Goal: Information Seeking & Learning: Learn about a topic

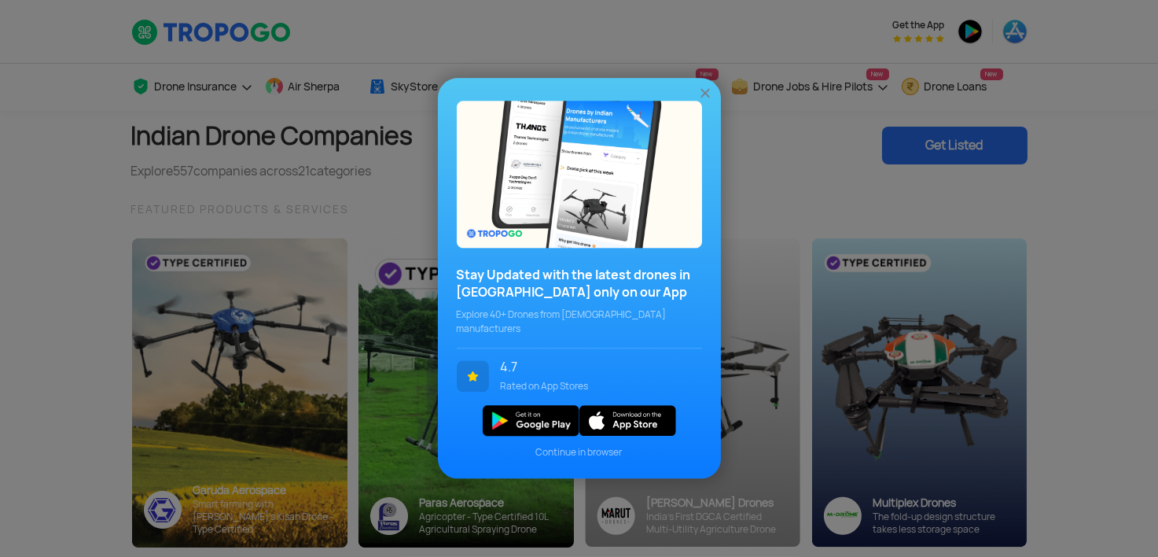
click at [703, 97] on img at bounding box center [706, 94] width 16 height 16
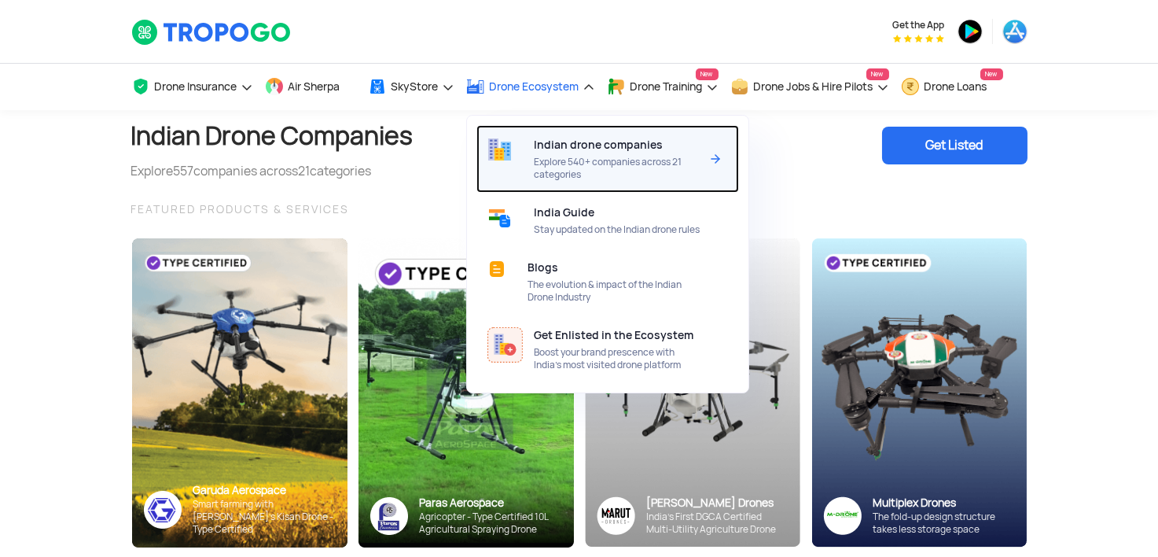
click at [554, 168] on span "Explore 540+ companies across 21 categories" at bounding box center [617, 168] width 166 height 25
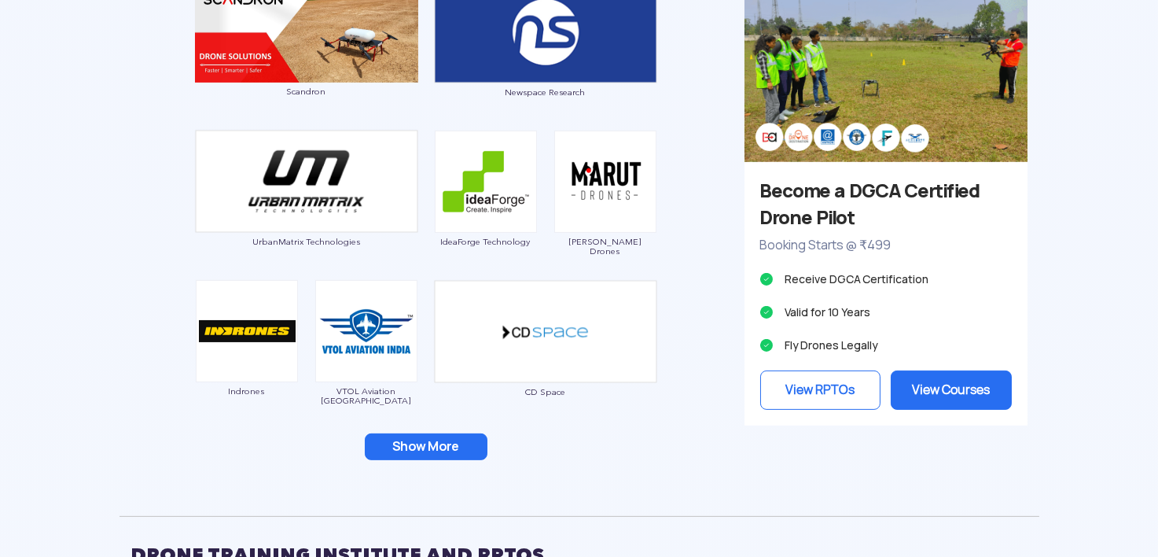
scroll to position [1494, 0]
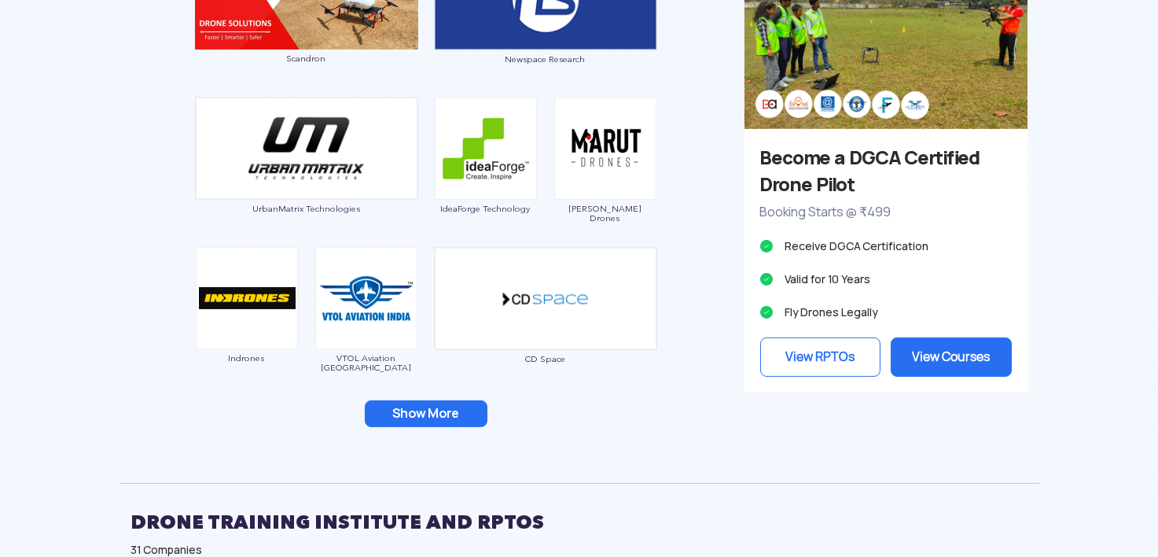
click at [437, 417] on button "Show More" at bounding box center [426, 413] width 123 height 27
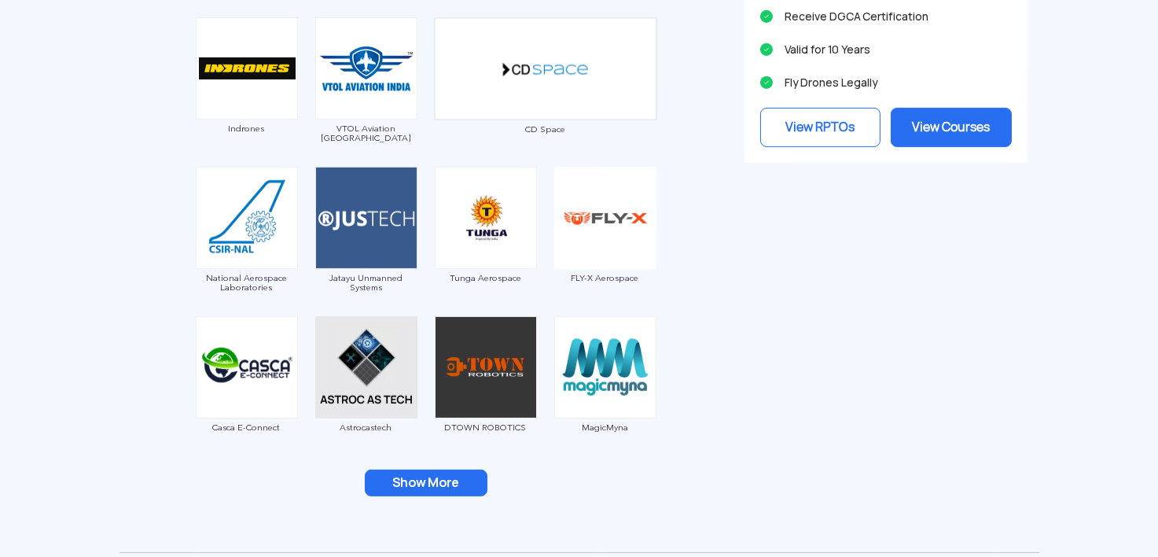
scroll to position [1730, 0]
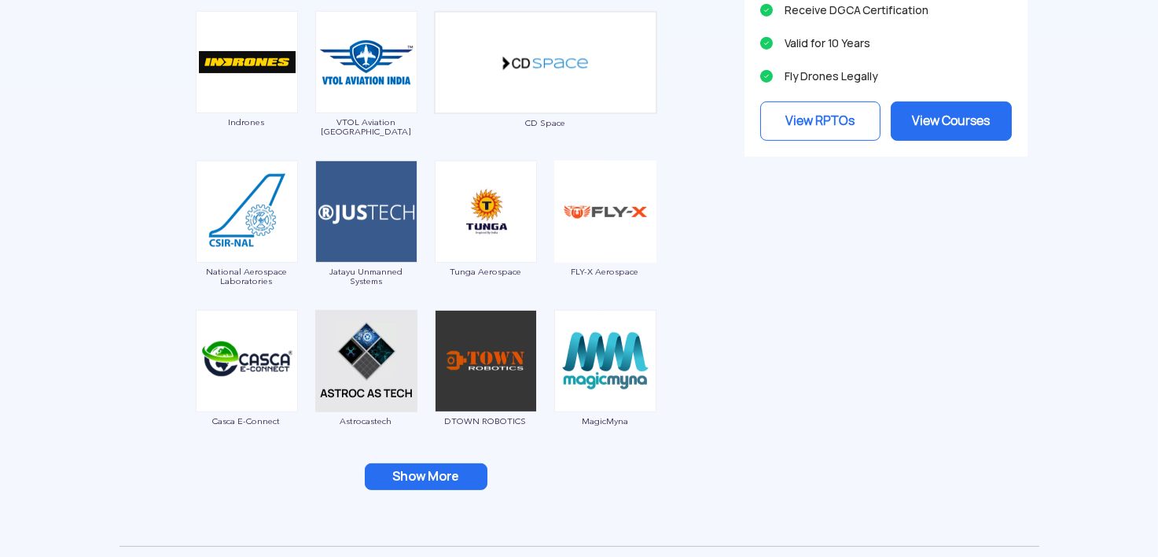
click at [429, 472] on button "Show More" at bounding box center [426, 476] width 123 height 27
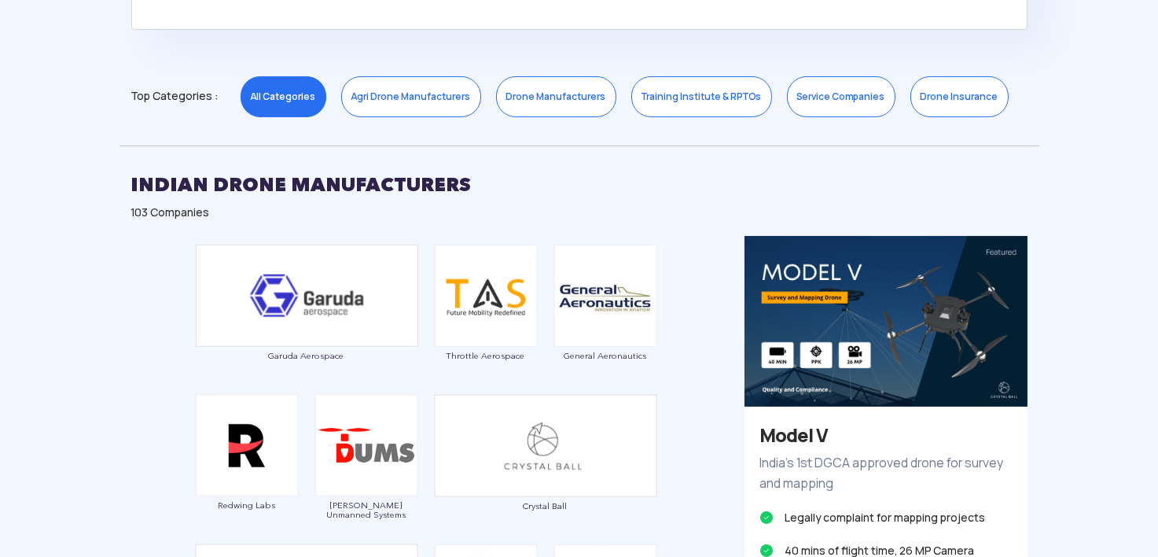
scroll to position [708, 0]
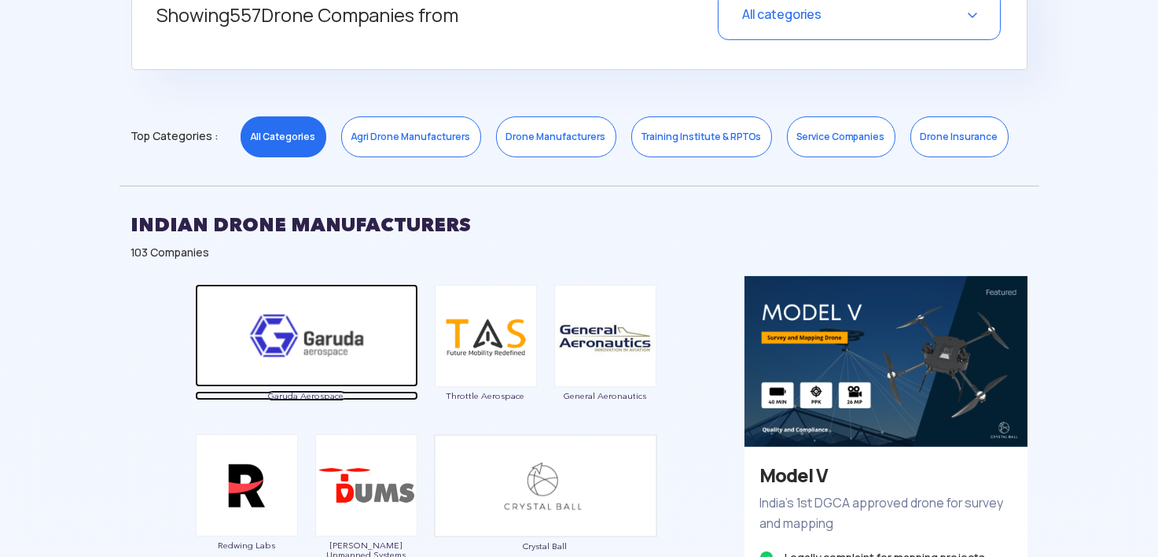
click at [368, 345] on img at bounding box center [306, 335] width 223 height 103
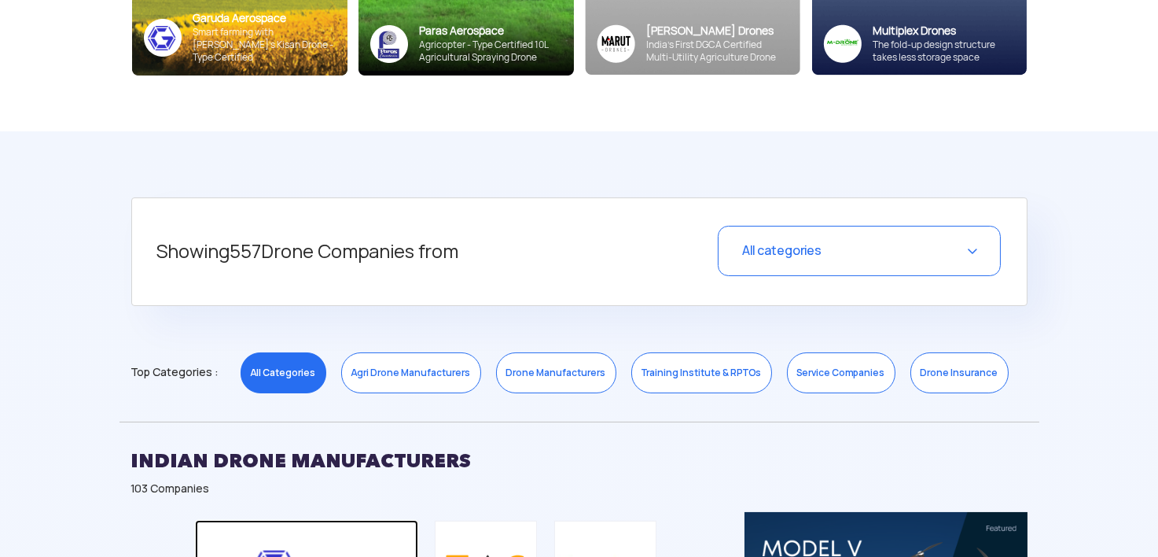
scroll to position [472, 0]
